Goal: Transaction & Acquisition: Purchase product/service

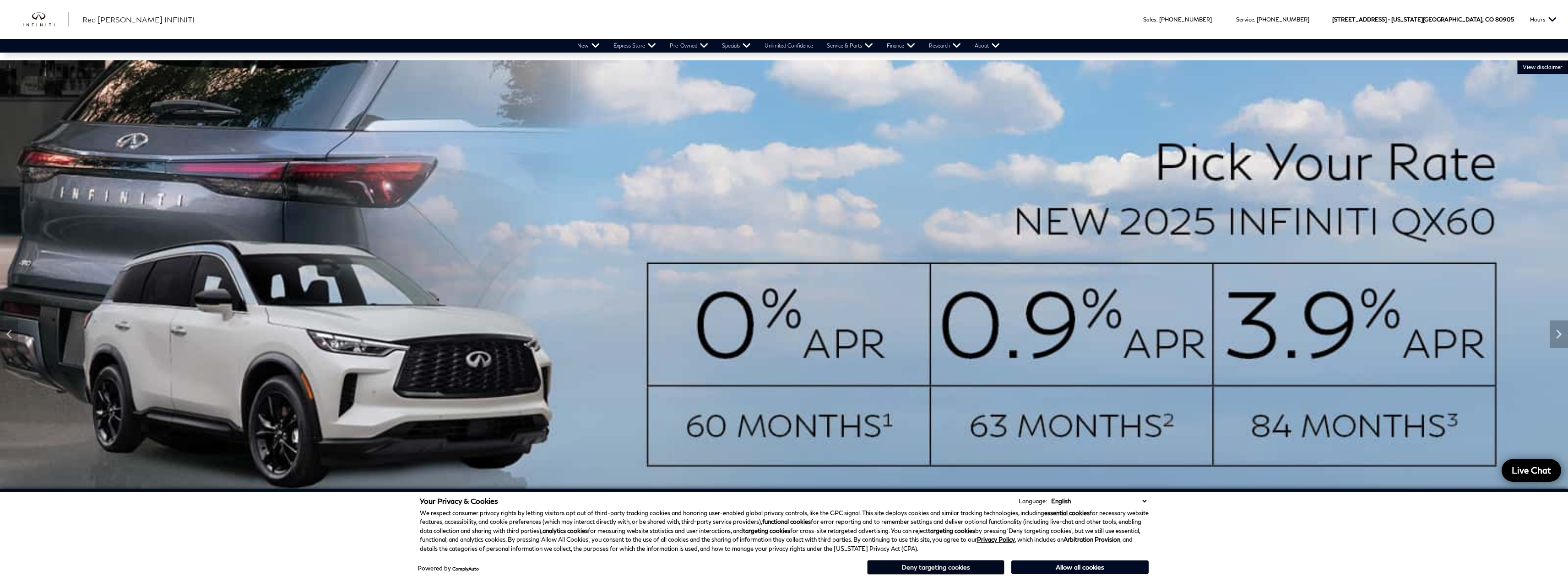
click at [952, 569] on button "Deny targeting cookies" at bounding box center [935, 568] width 137 height 15
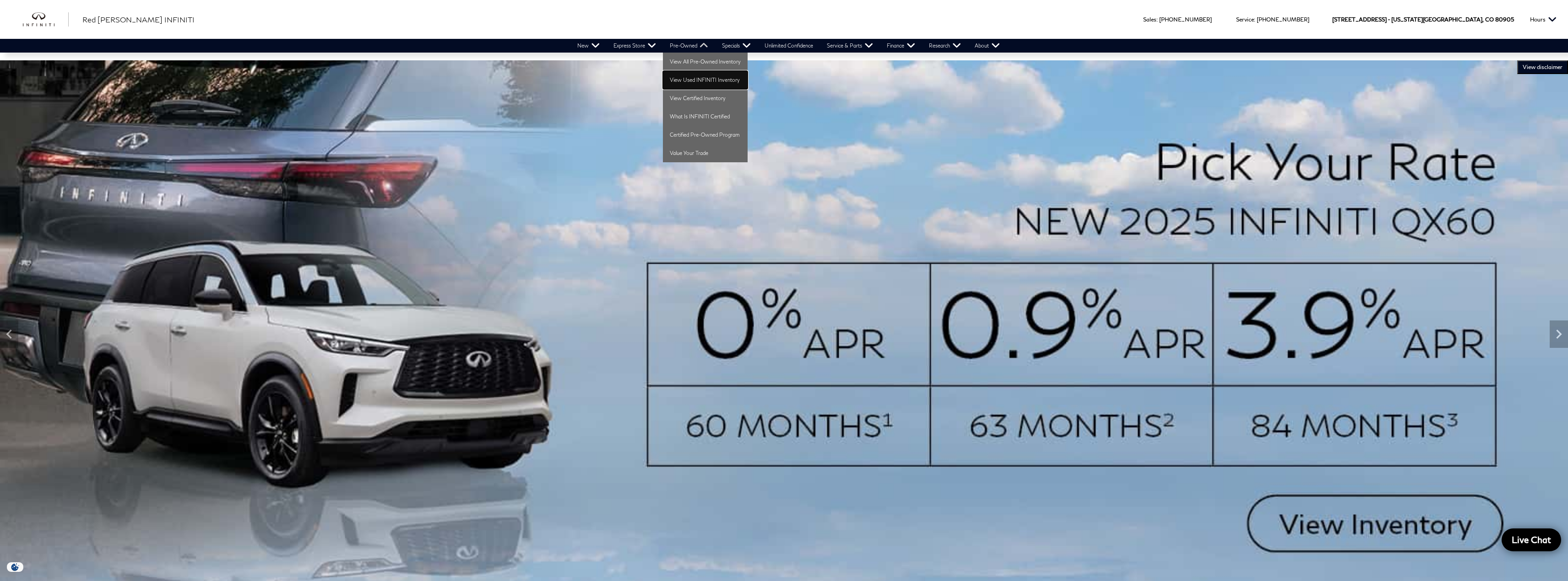
click at [698, 79] on link "View Used INFINITI Inventory" at bounding box center [705, 80] width 85 height 19
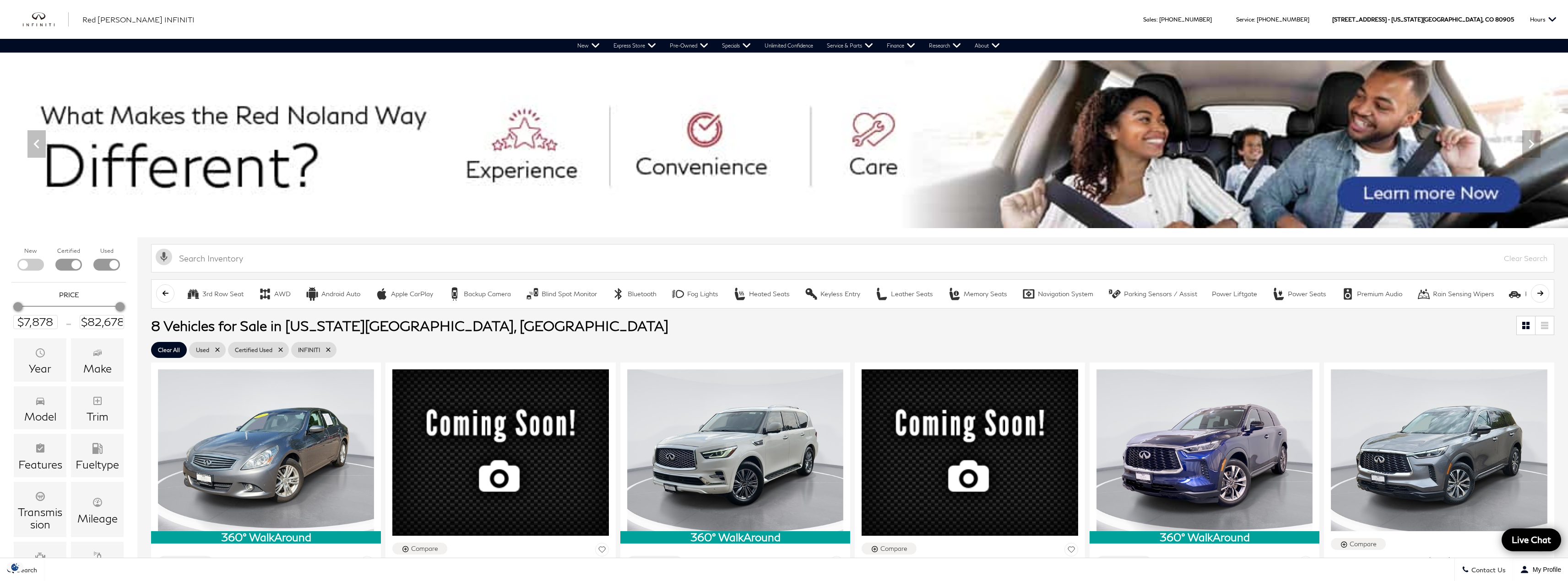
scroll to position [115, 0]
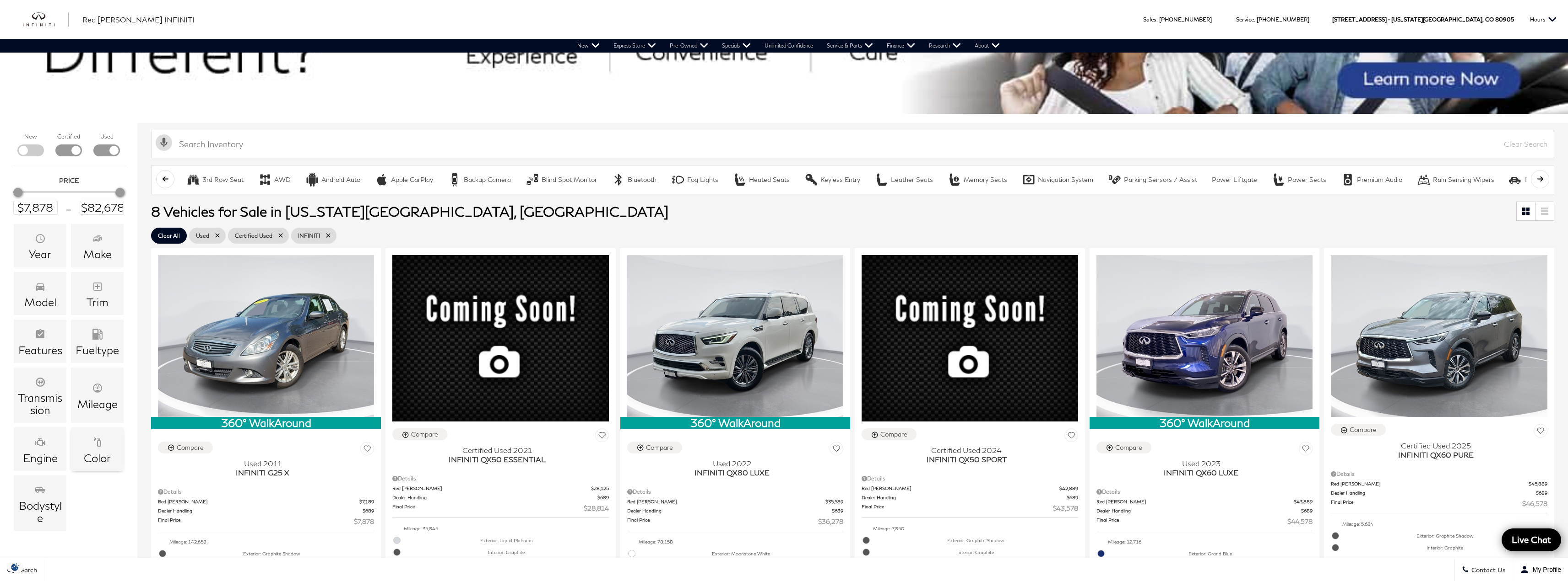
click at [100, 436] on icon "Color" at bounding box center [98, 442] width 11 height 11
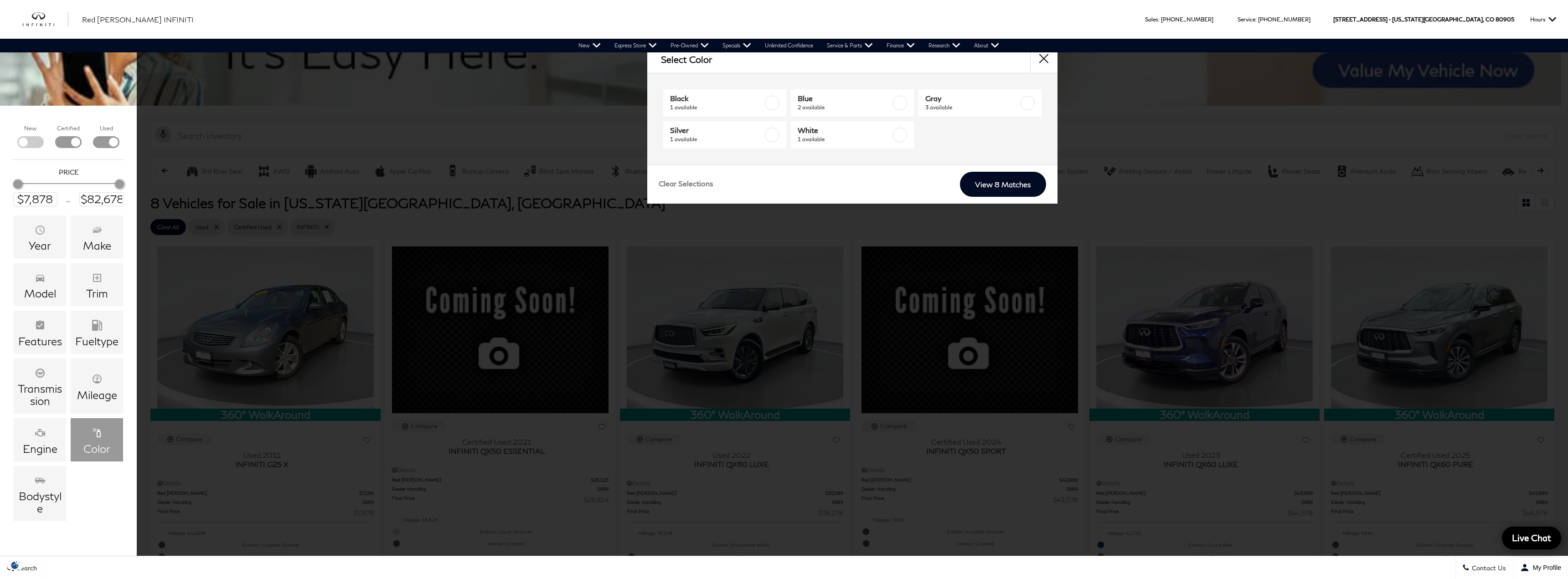
scroll to position [121, 0]
click at [899, 107] on label at bounding box center [901, 103] width 15 height 15
type input "$44,578"
type input "$51,178"
checkbox input "true"
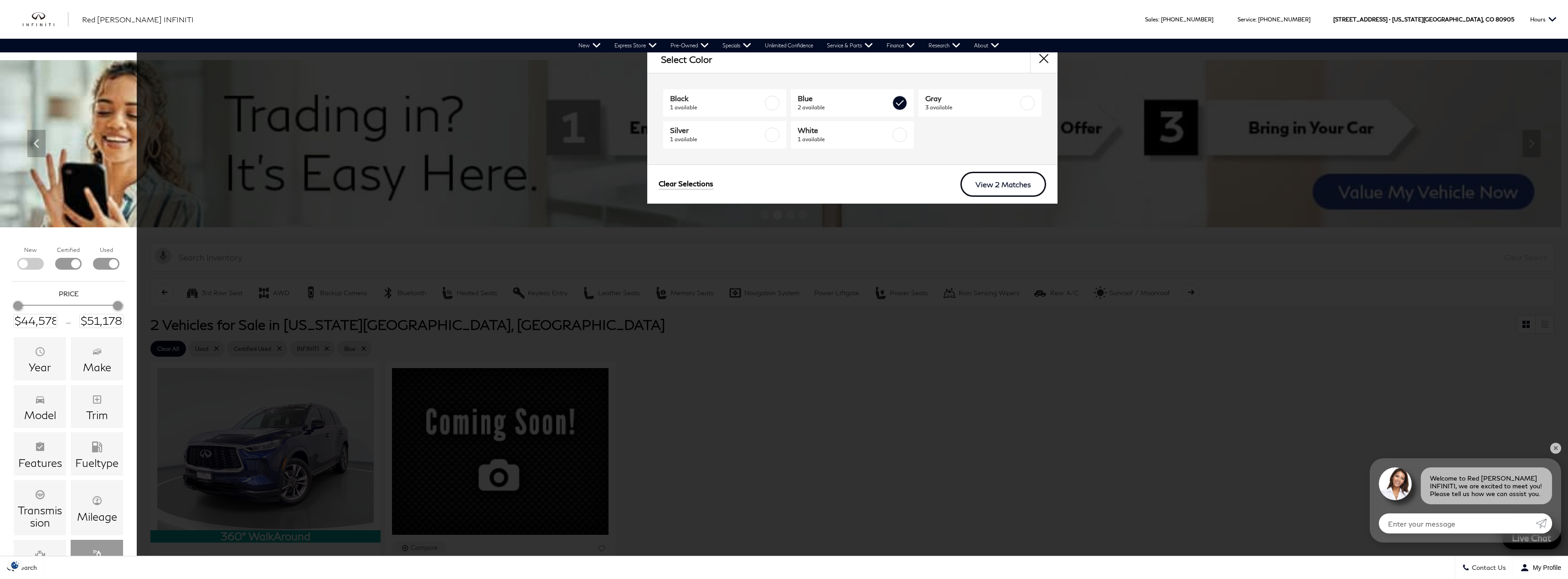
click at [1000, 185] on link "View 2 Matches" at bounding box center [1004, 184] width 86 height 25
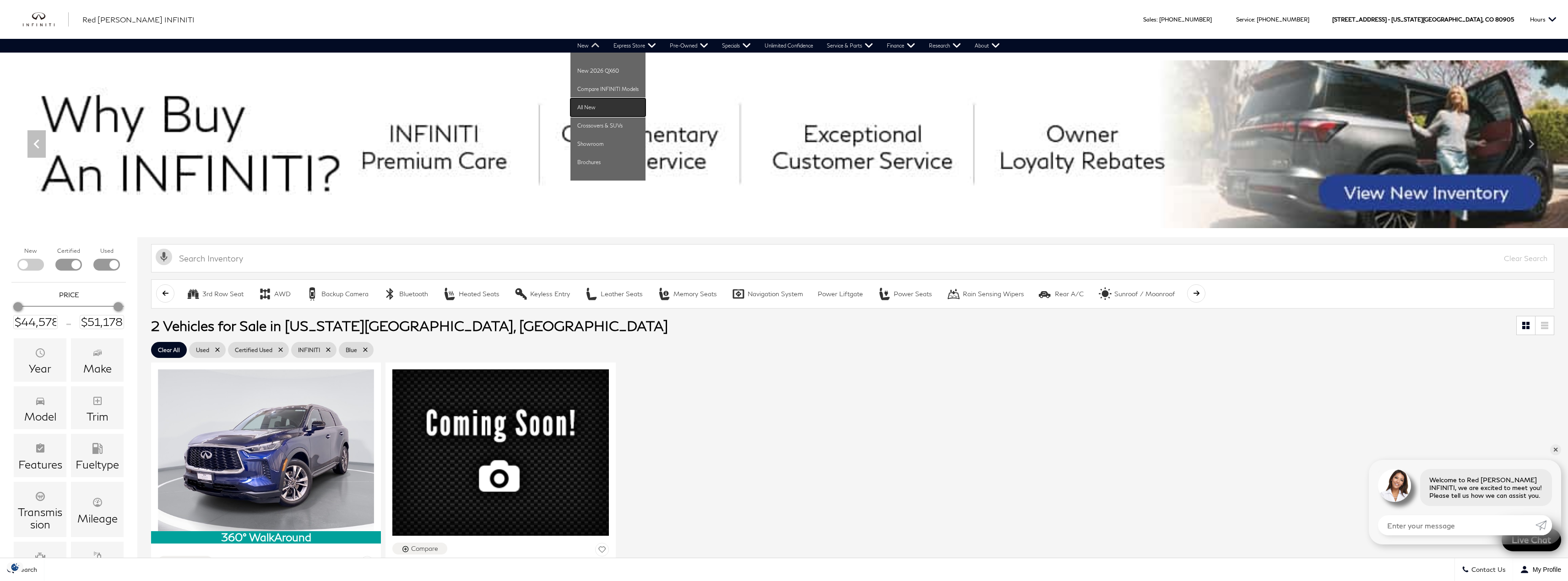
click at [598, 104] on link "All New" at bounding box center [608, 107] width 75 height 19
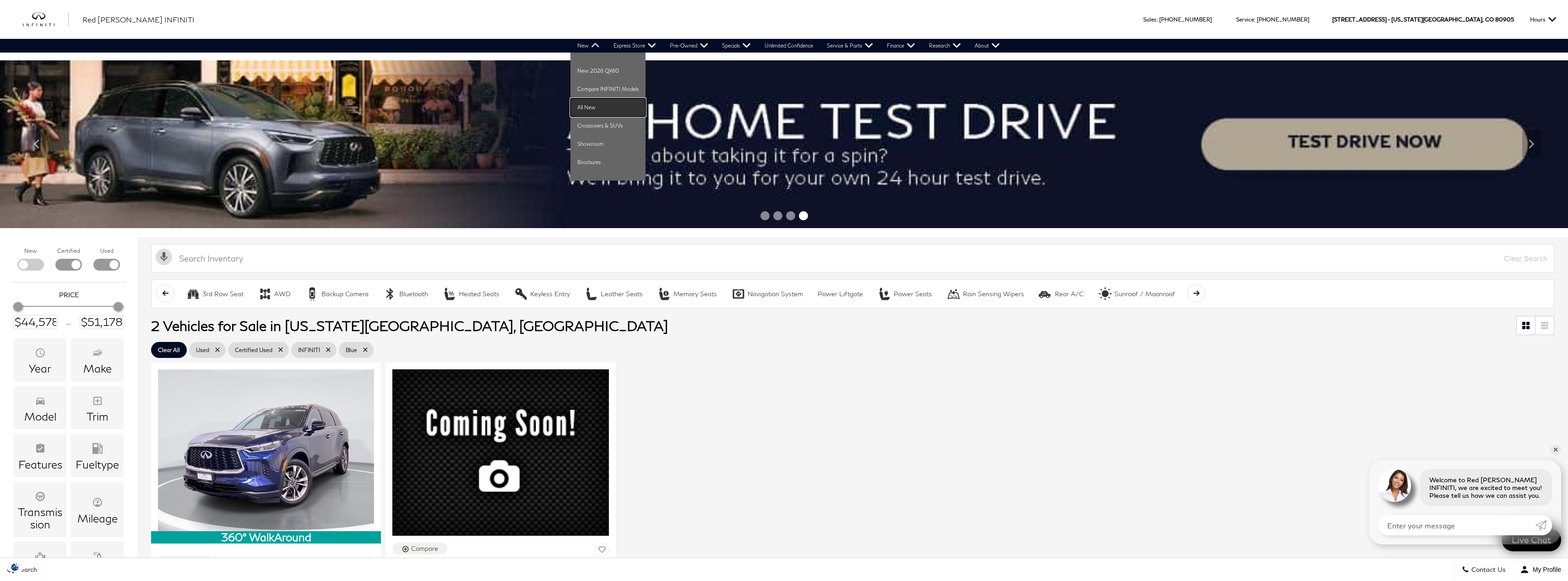
click at [591, 106] on link "All New" at bounding box center [608, 107] width 75 height 19
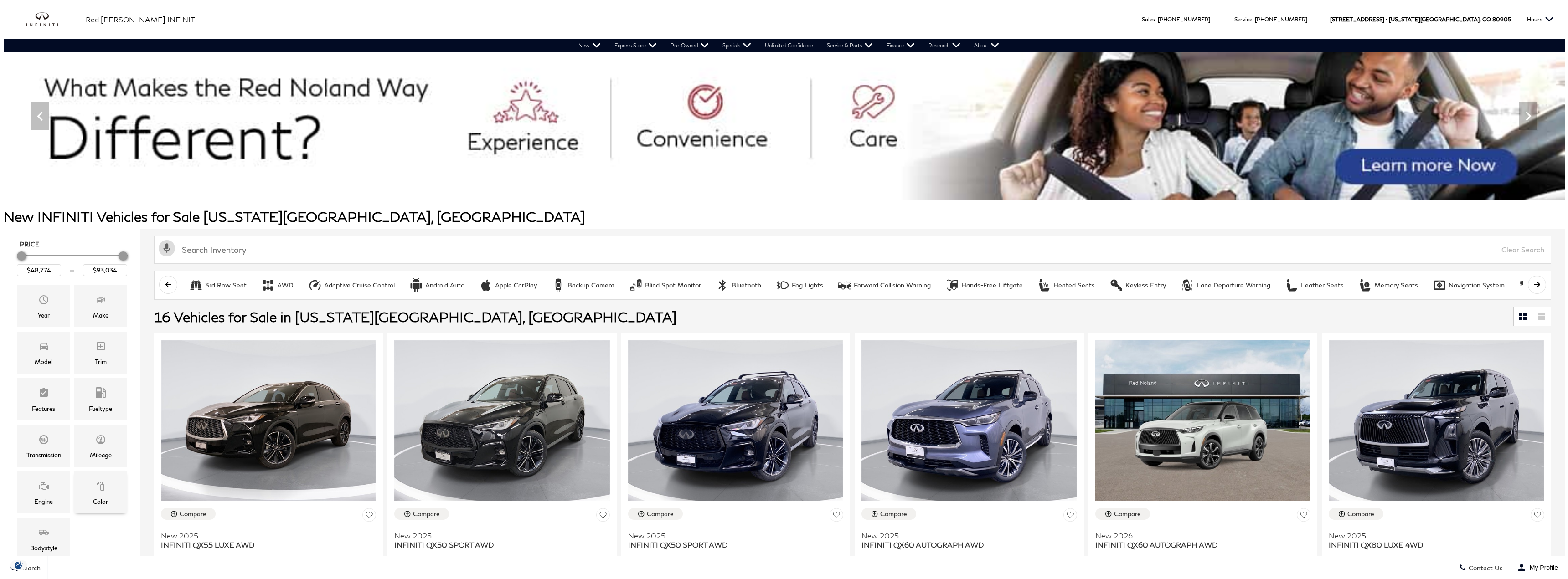
scroll to position [46, 0]
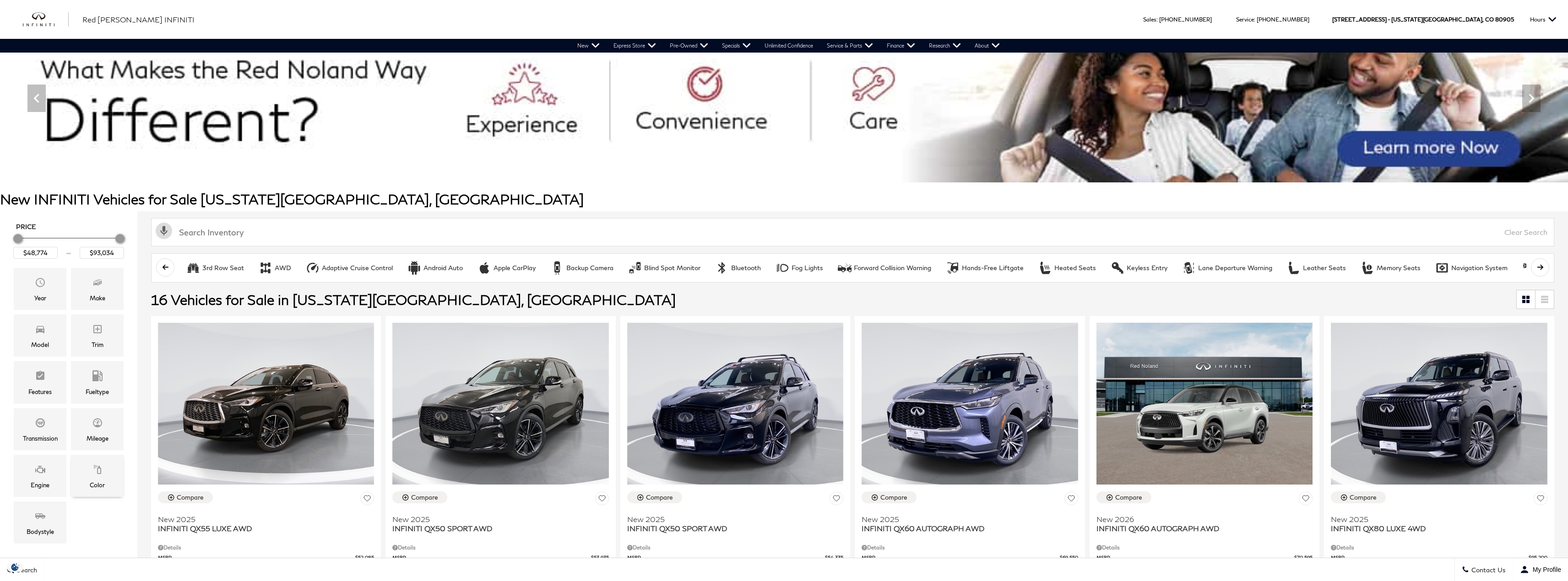
click at [97, 477] on span "Color" at bounding box center [98, 471] width 11 height 19
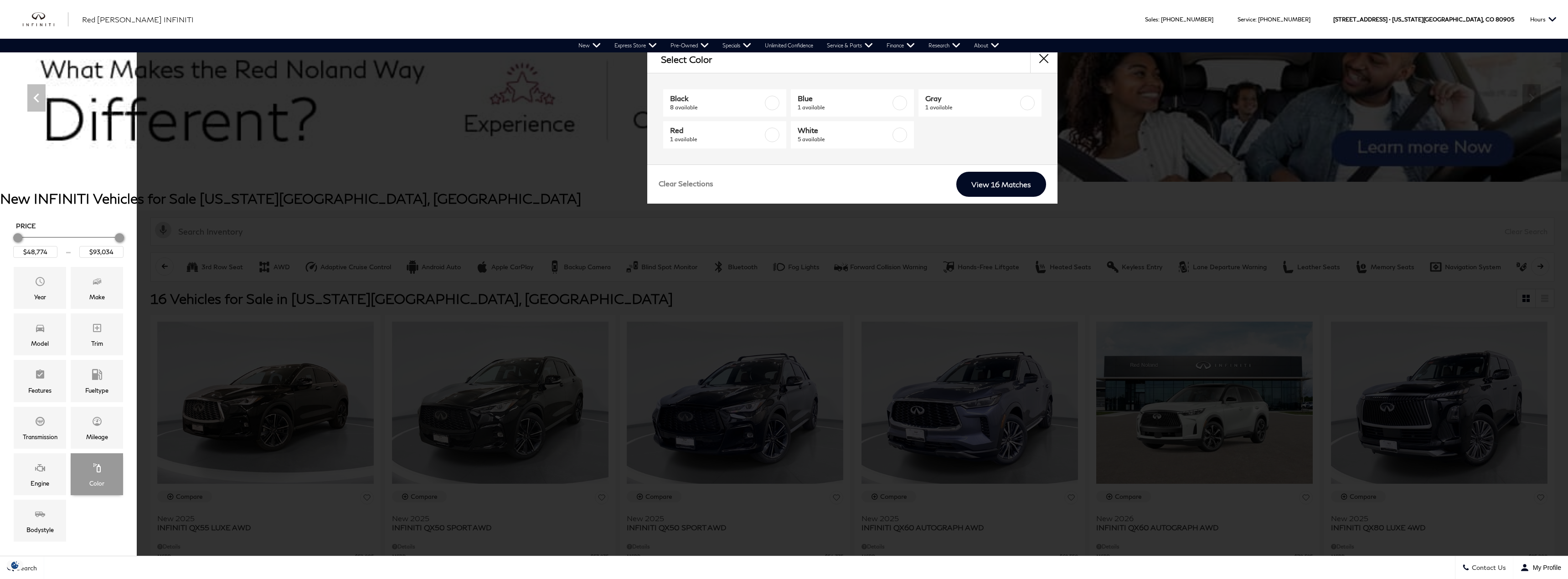
scroll to position [0, 0]
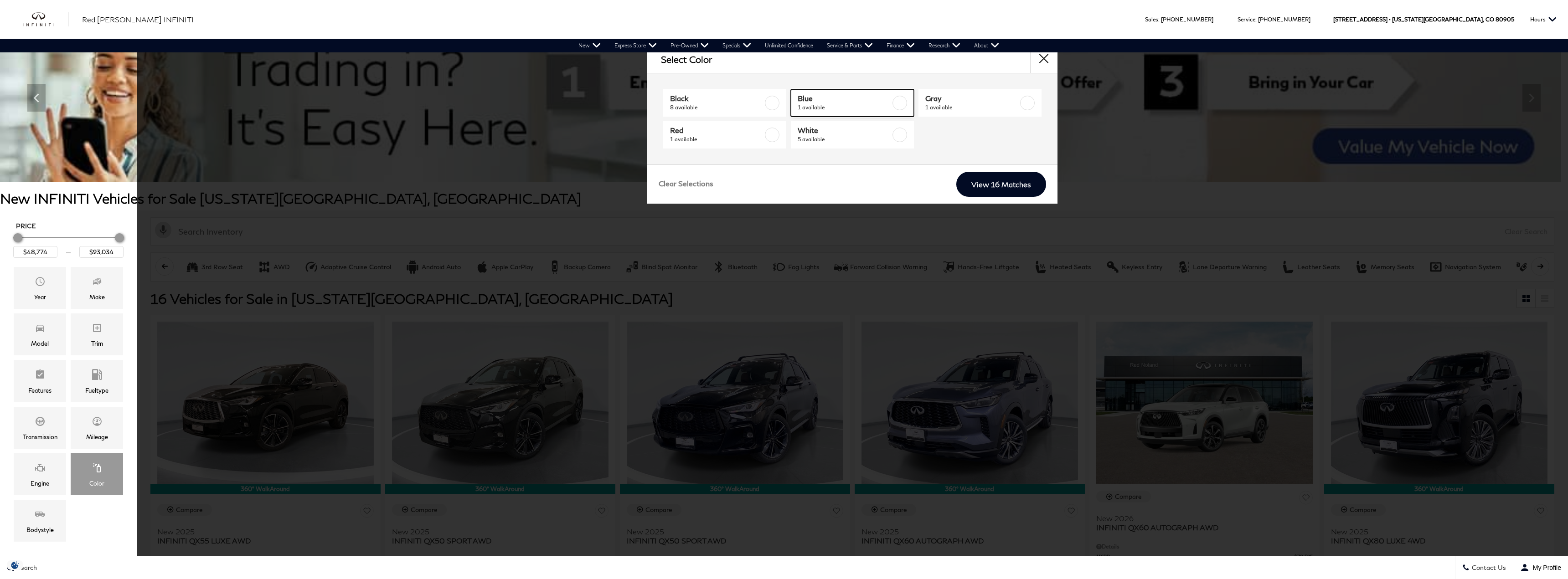
click at [897, 104] on label at bounding box center [901, 103] width 15 height 15
type input "$64,239"
checkbox input "true"
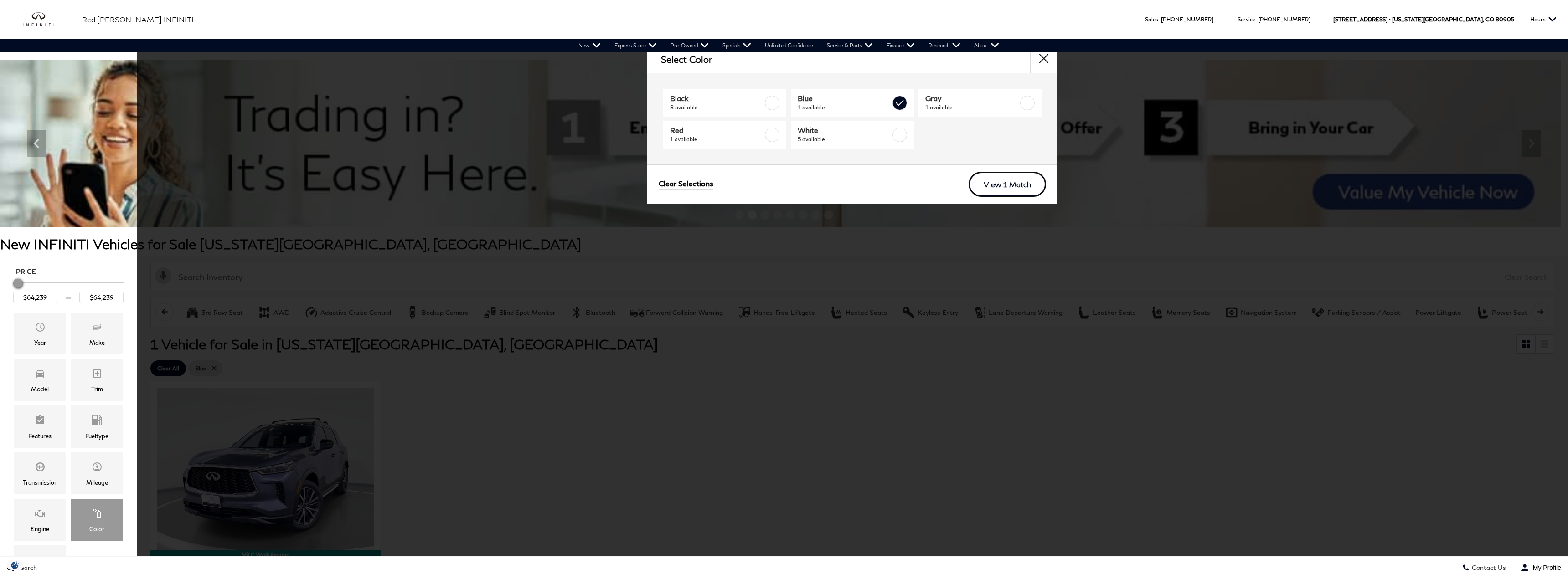
click at [997, 188] on link "View 1 Match" at bounding box center [1007, 184] width 77 height 25
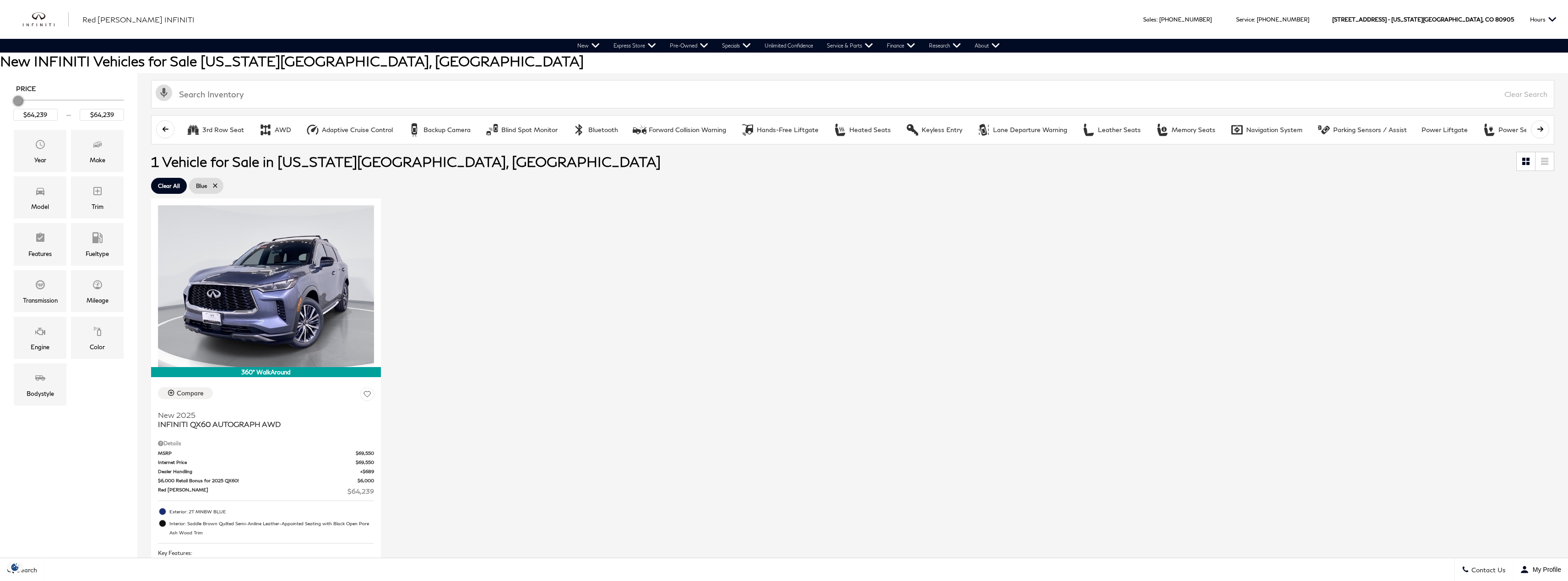
scroll to position [198, 0]
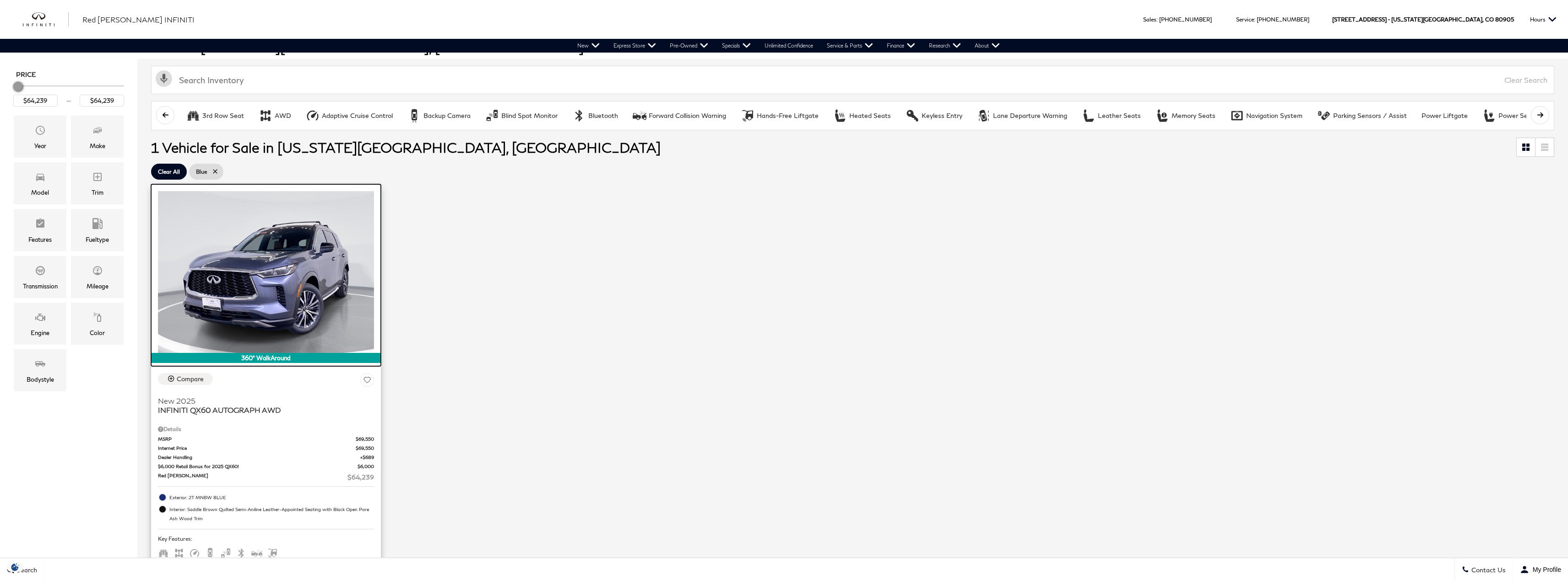
click at [279, 243] on img at bounding box center [266, 272] width 217 height 162
